Goal: Information Seeking & Learning: Find specific fact

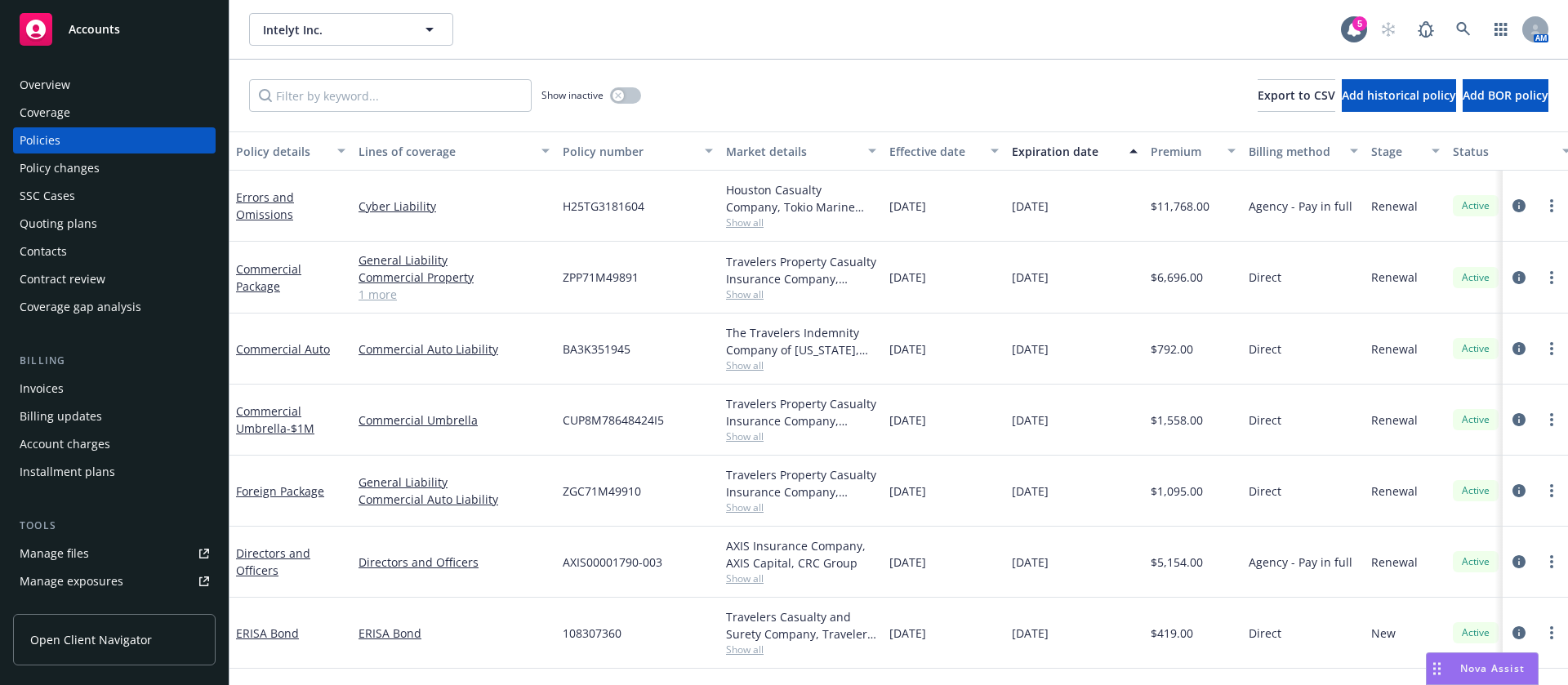
scroll to position [3, 0]
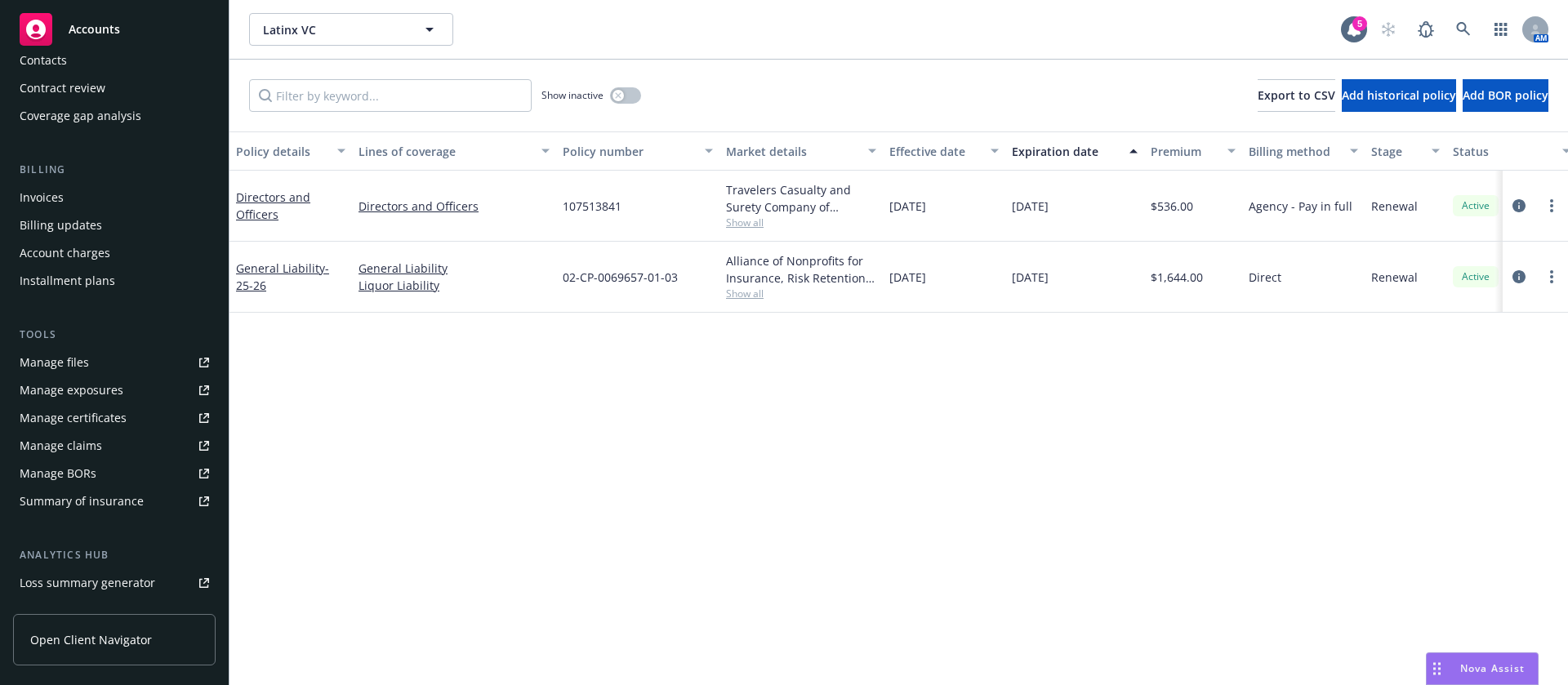
scroll to position [367, 0]
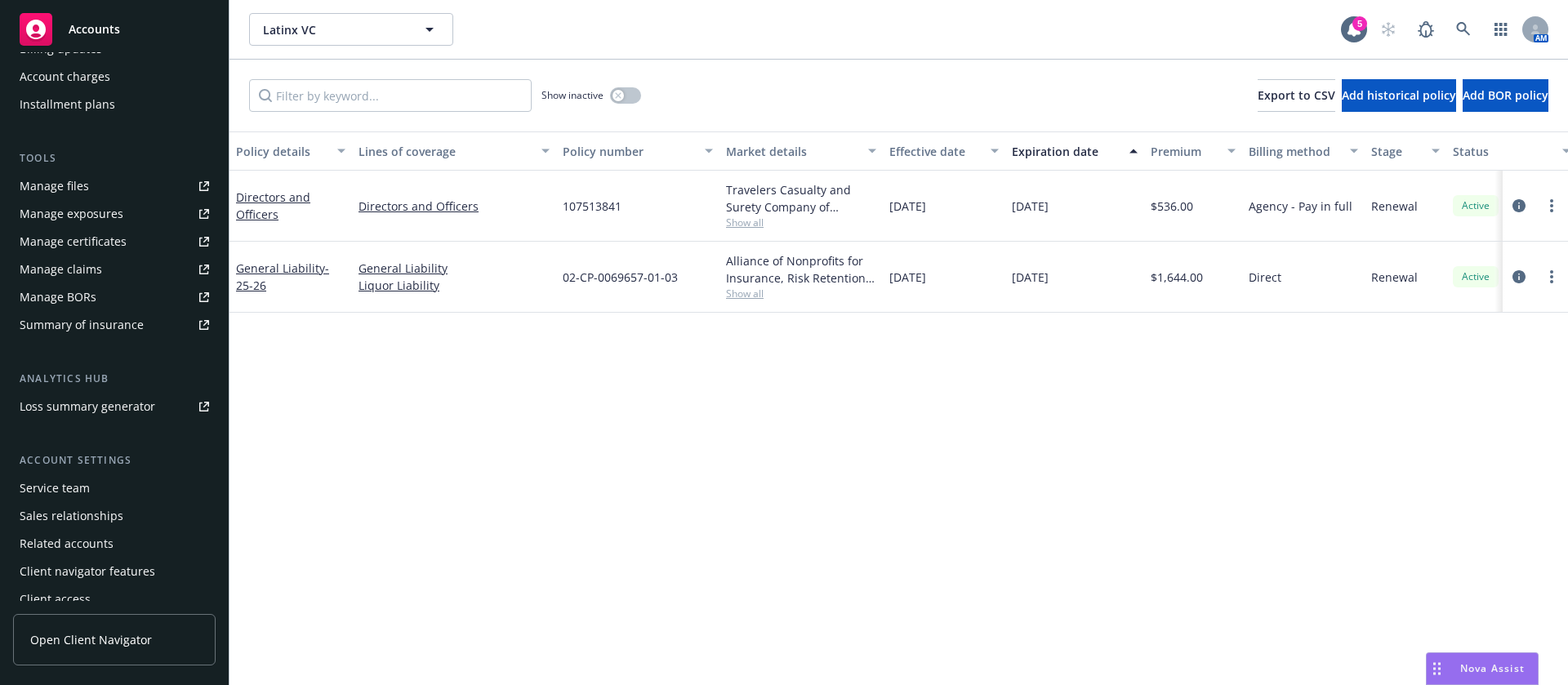
click at [87, 490] on div "Service team" at bounding box center [54, 488] width 70 height 26
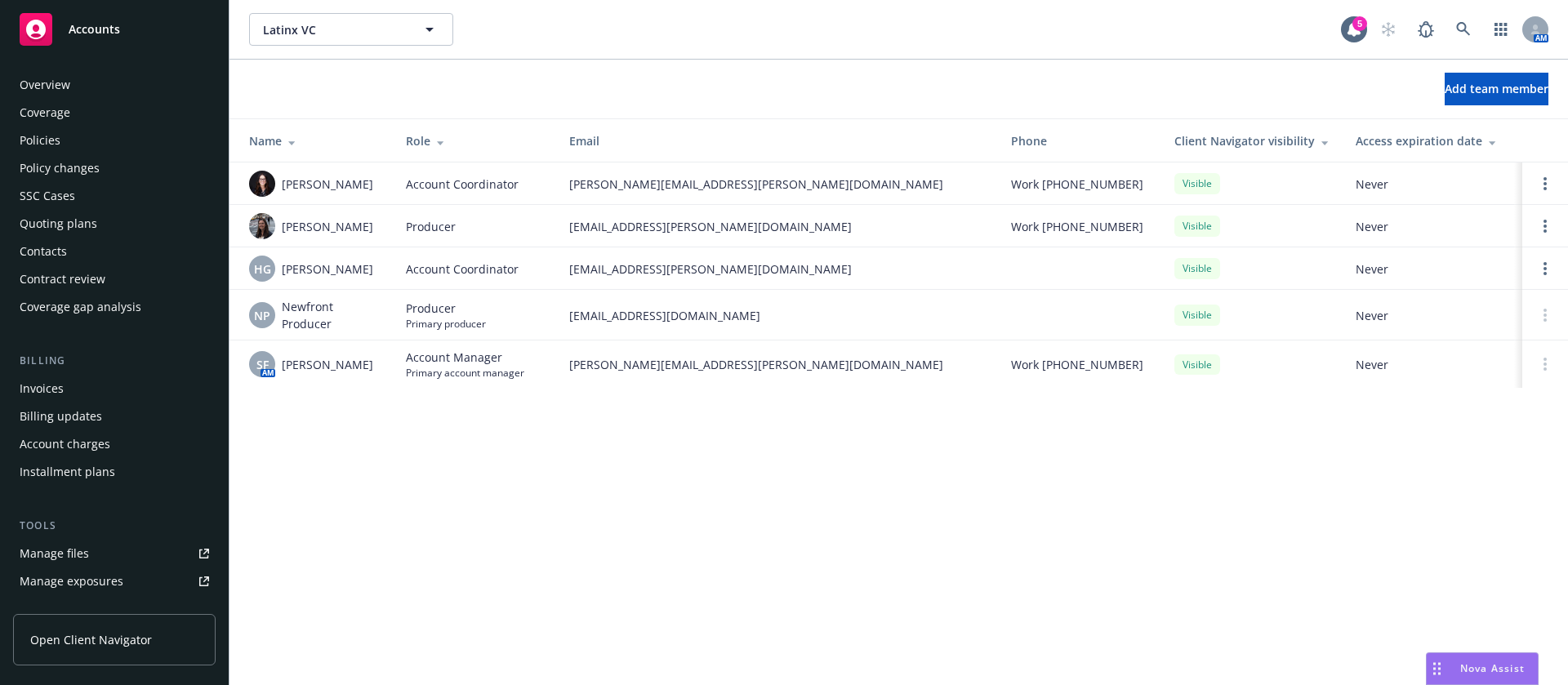
click at [87, 140] on div "Policies" at bounding box center [114, 140] width 190 height 26
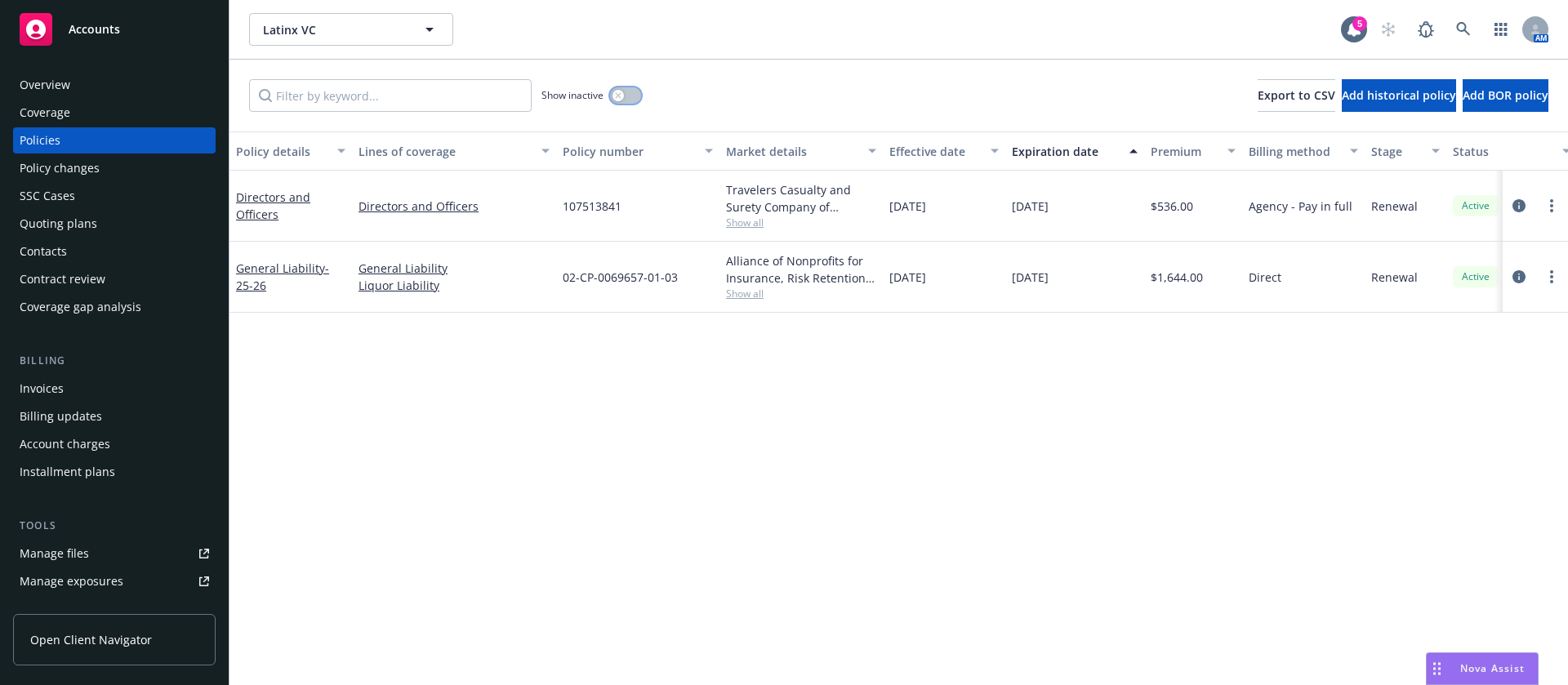
click at [620, 100] on div "button" at bounding box center [618, 95] width 11 height 11
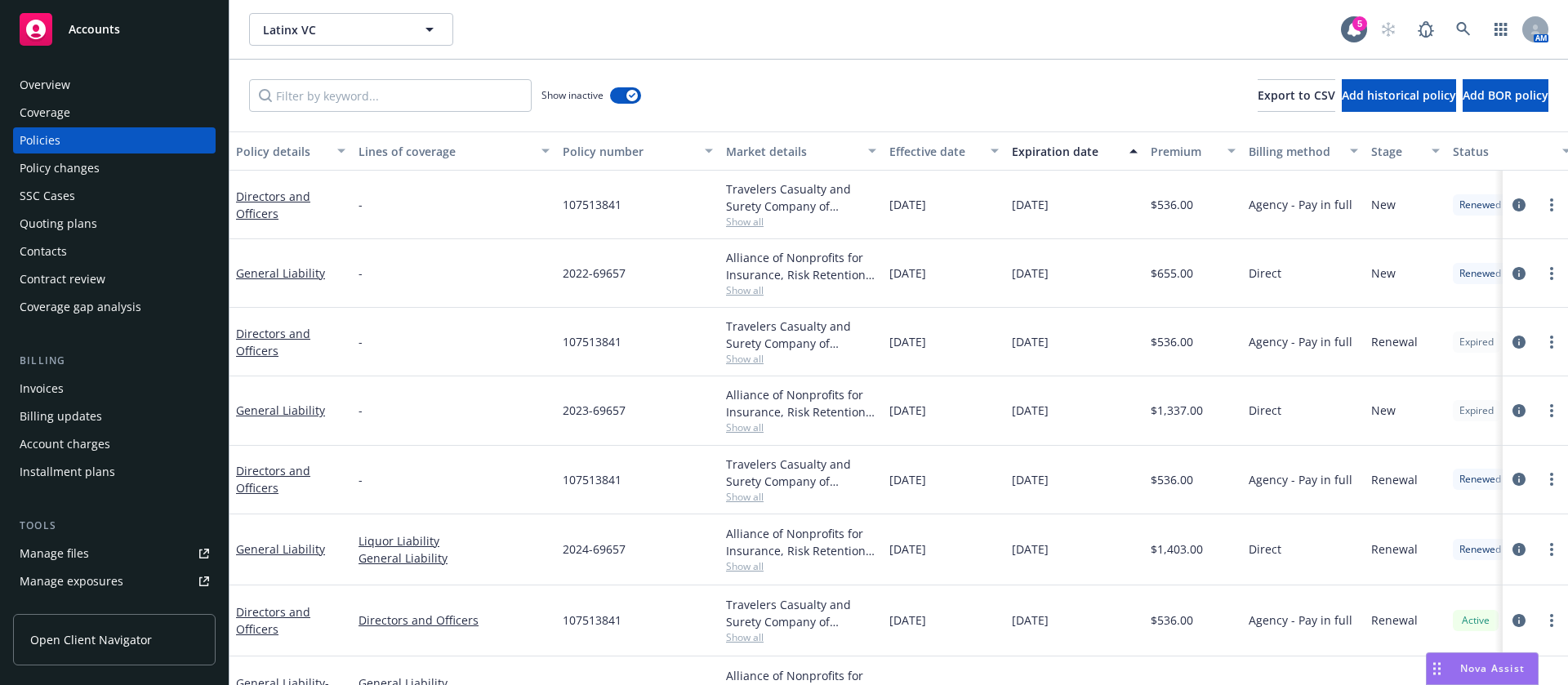
click at [1089, 156] on div "Expiration date" at bounding box center [1065, 151] width 108 height 17
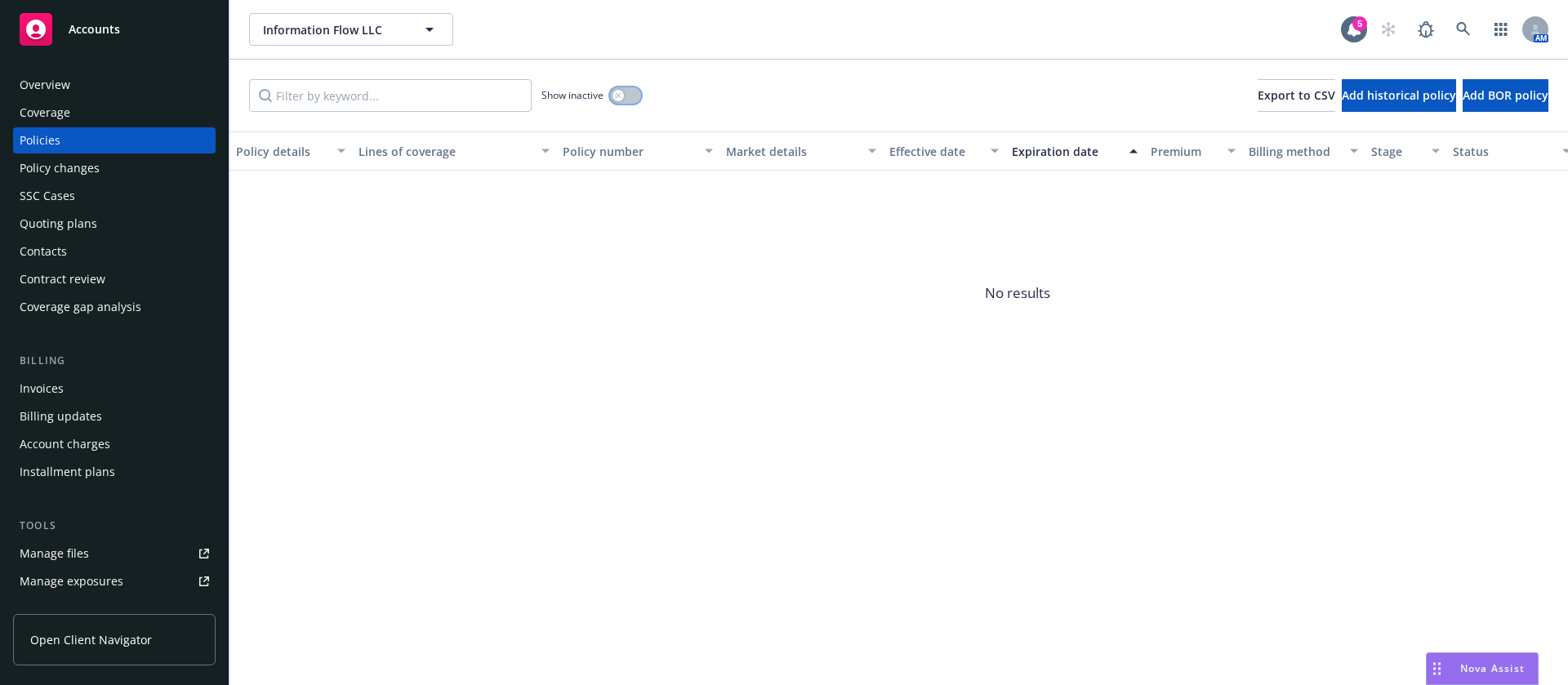
click at [627, 97] on button "button" at bounding box center [625, 94] width 31 height 16
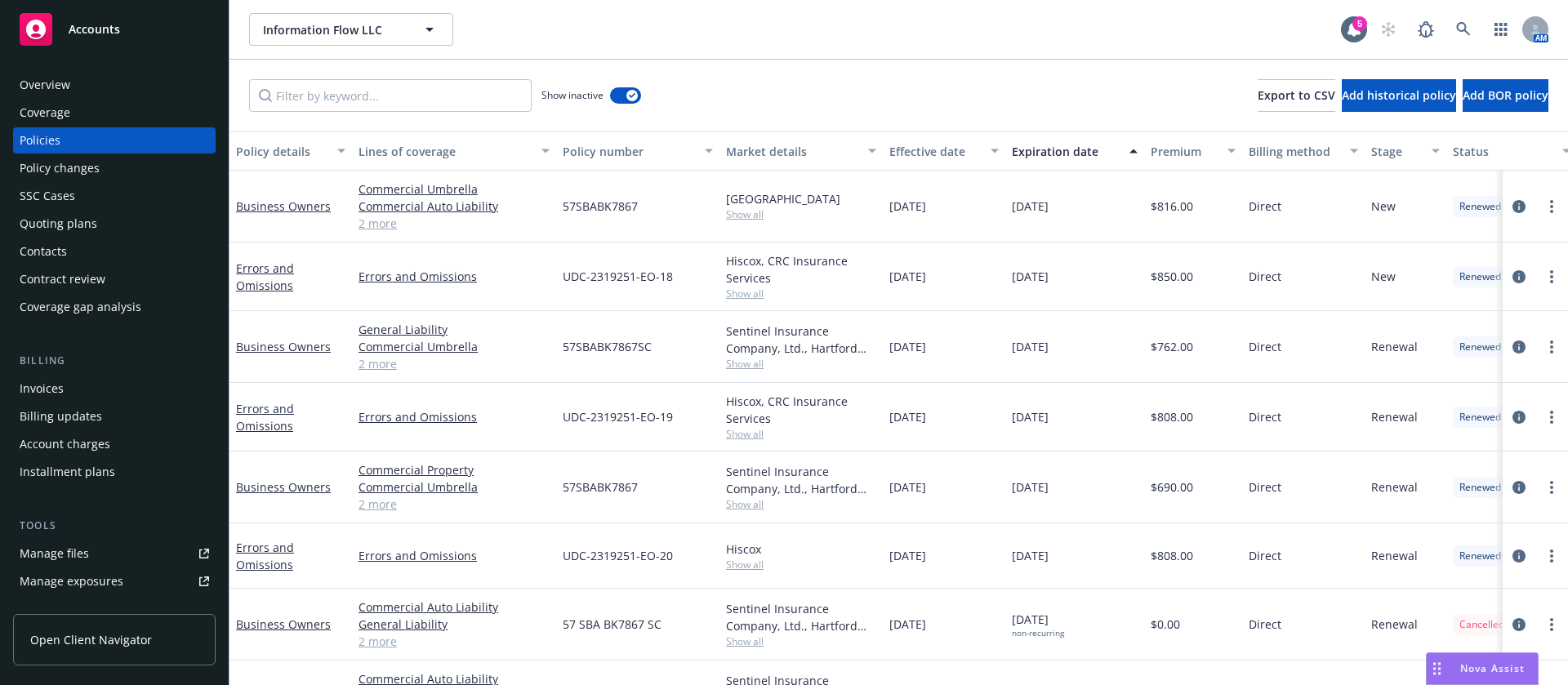
click at [1059, 143] on div "Expiration date" at bounding box center [1065, 151] width 108 height 17
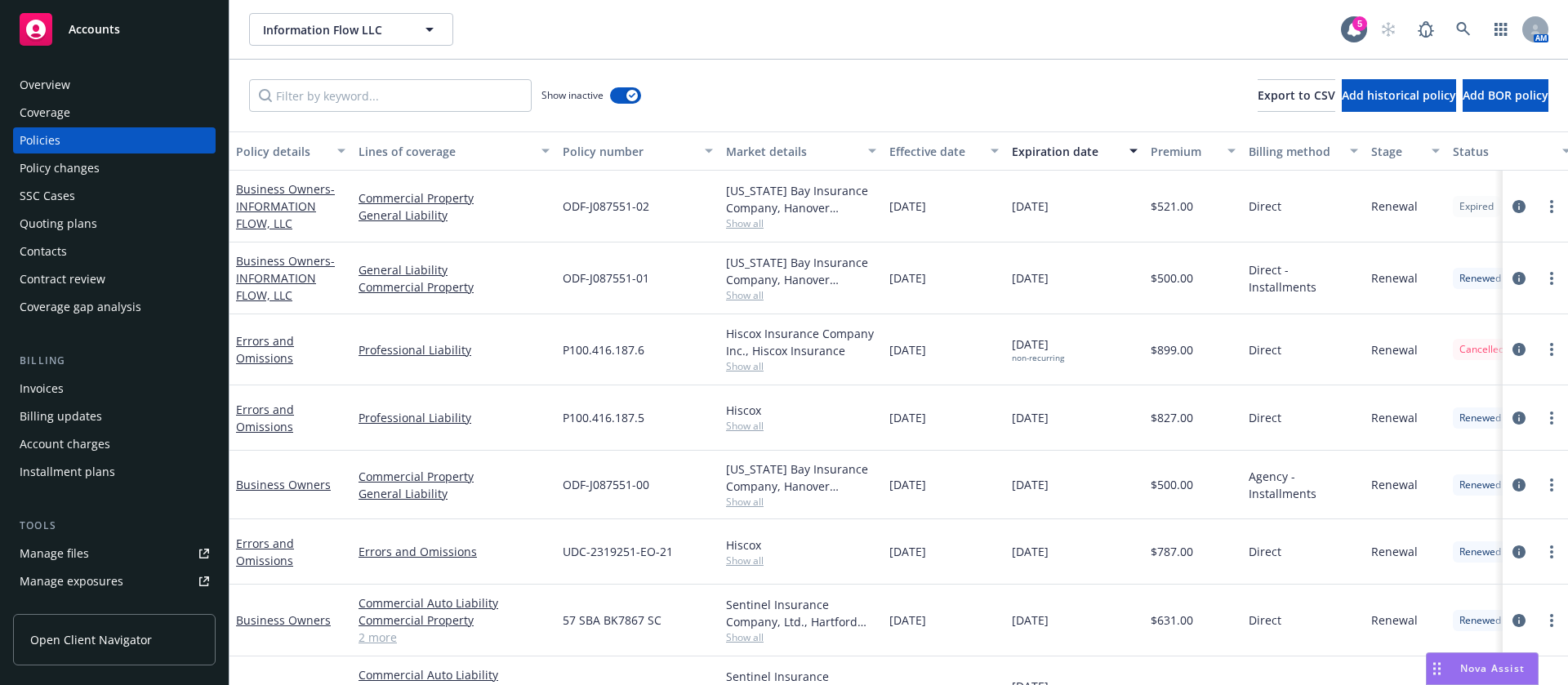
click at [754, 221] on span "Show all" at bounding box center [800, 222] width 151 height 14
click at [787, 91] on div "Show inactive Export to CSV Add historical policy Add BOR policy" at bounding box center [898, 95] width 1338 height 72
click at [639, 188] on div "ODF-J087551-02" at bounding box center [638, 207] width 164 height 72
click at [637, 201] on span "ODF-J087551-02" at bounding box center [606, 206] width 87 height 17
click at [639, 202] on span "ODF-J087551-02" at bounding box center [606, 206] width 87 height 17
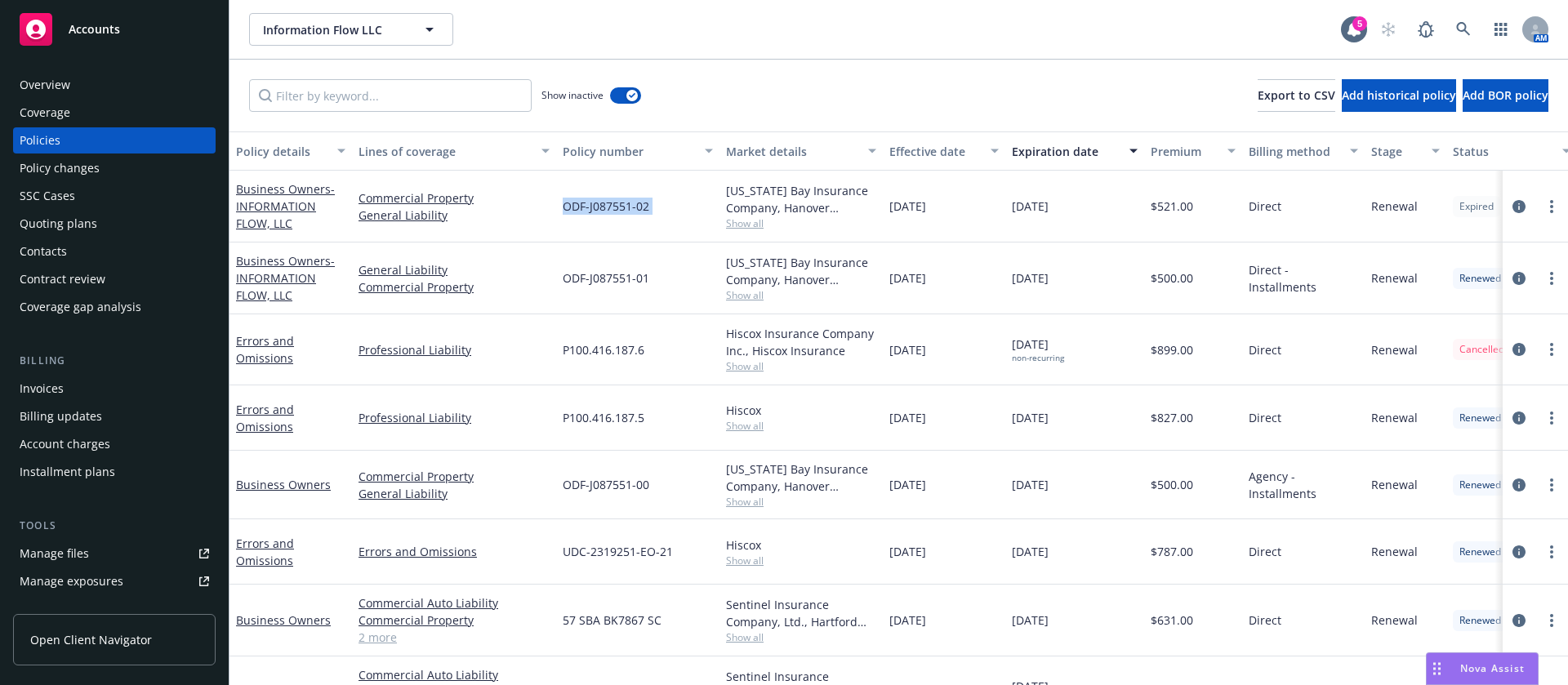
click at [639, 202] on span "ODF-J087551-02" at bounding box center [606, 206] width 87 height 17
copy span "ODF-J087551-02"
click at [758, 223] on span "Show all" at bounding box center [800, 222] width 151 height 14
click at [582, 195] on div "ODF-J087551-02" at bounding box center [638, 207] width 164 height 72
click at [622, 203] on span "ODF-J087551-02" at bounding box center [606, 206] width 87 height 17
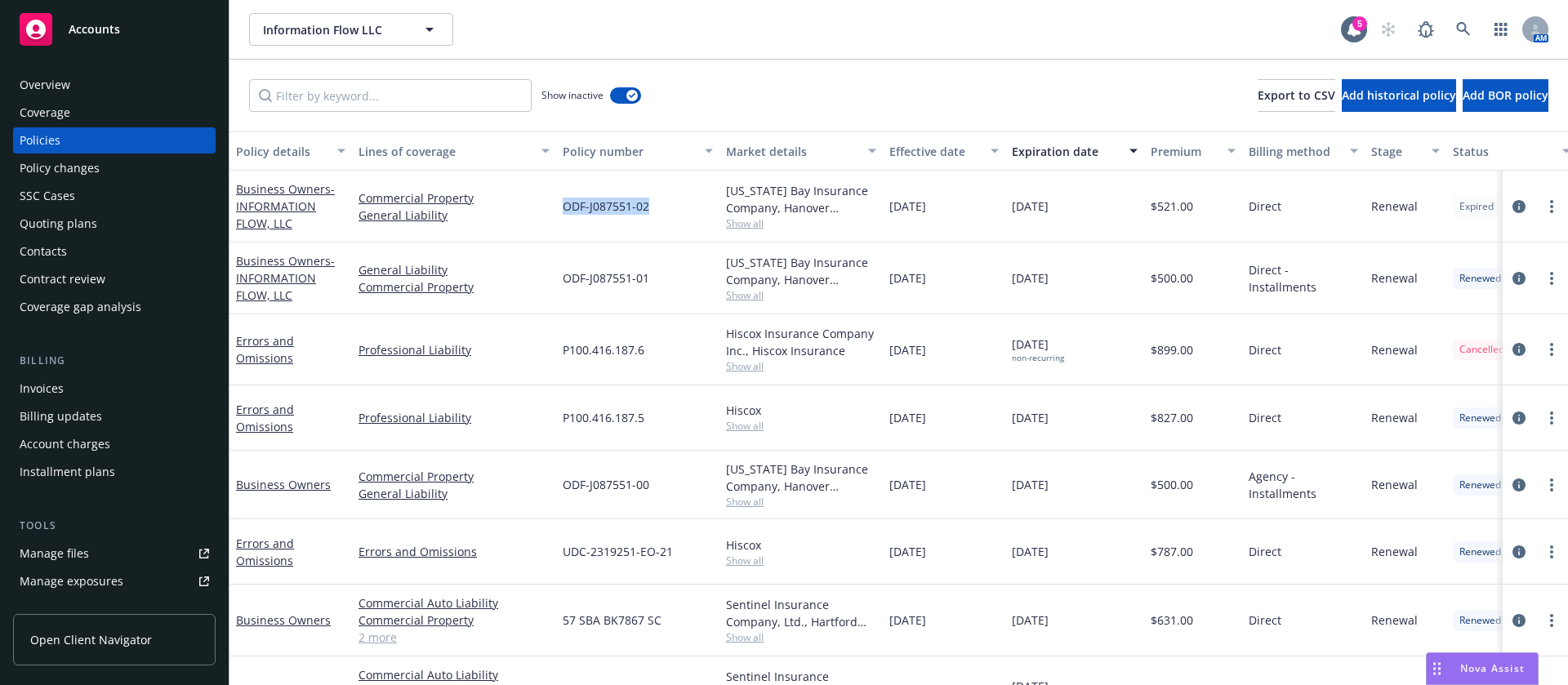
drag, startPoint x: 663, startPoint y: 205, endPoint x: 542, endPoint y: 228, distance: 123.2
click at [542, 228] on div "Business Owners - INFORMATION FLOW, LLC Commercial Property General Liability O…" at bounding box center [1017, 207] width 1576 height 72
